Goal: Information Seeking & Learning: Learn about a topic

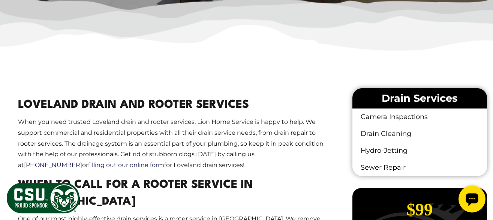
scroll to position [312, 0]
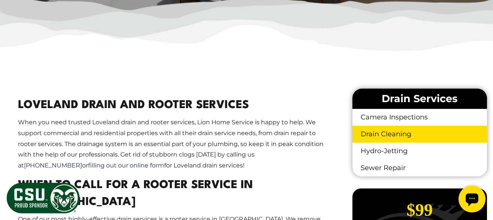
click at [397, 126] on link "Drain Cleaning" at bounding box center [419, 134] width 135 height 17
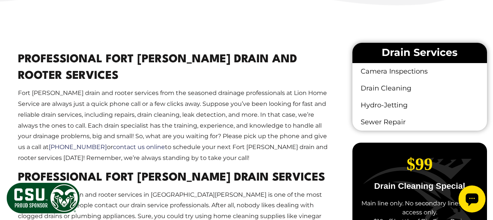
scroll to position [375, 0]
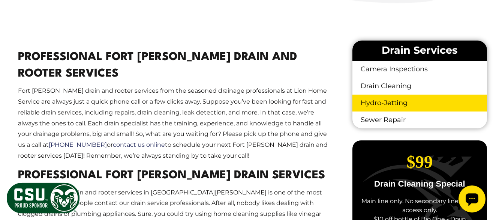
click at [392, 94] on link "Hydro-Jetting" at bounding box center [419, 102] width 135 height 17
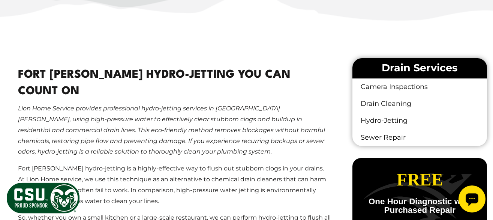
scroll to position [375, 0]
